Goal: Check status: Check status

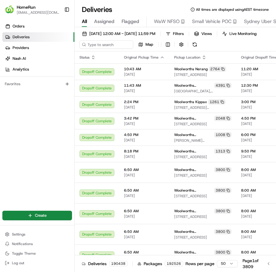
click at [104, 48] on input at bounding box center [106, 44] width 54 height 8
type input "265499618"
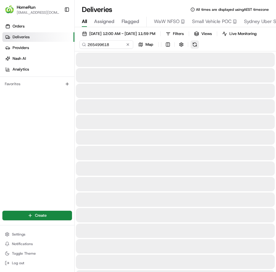
click at [212, 49] on div "[DATE] 12:00 AM - [DATE] 11:59 PM Filters Views Live Monitoring 265499618 Map" at bounding box center [175, 41] width 201 height 22
click at [195, 49] on button at bounding box center [194, 44] width 8 height 8
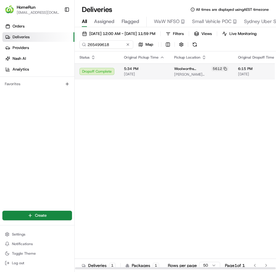
click at [148, 71] on span "5:34 PM" at bounding box center [144, 68] width 41 height 5
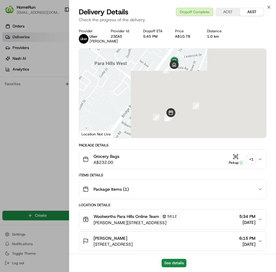
click at [254, 163] on div "+ 1" at bounding box center [251, 159] width 8 height 8
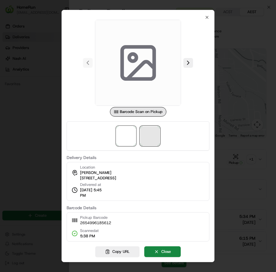
click at [154, 136] on span at bounding box center [149, 135] width 19 height 19
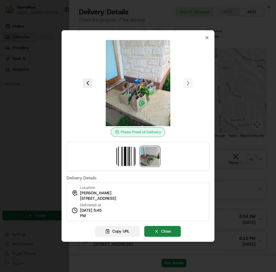
click at [119, 235] on button "Copy URL" at bounding box center [117, 231] width 44 height 11
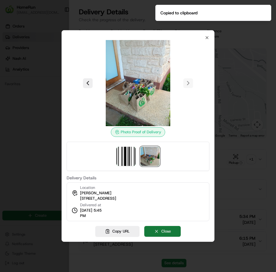
click at [160, 235] on button "Close" at bounding box center [162, 231] width 36 height 11
